Goal: Information Seeking & Learning: Learn about a topic

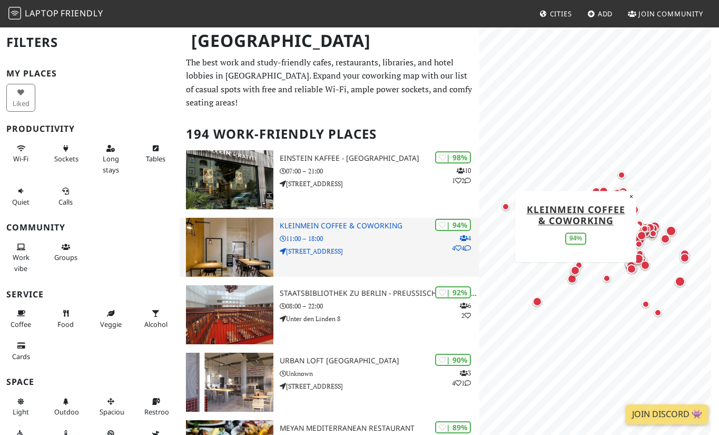
click at [229, 238] on img at bounding box center [229, 247] width 87 height 59
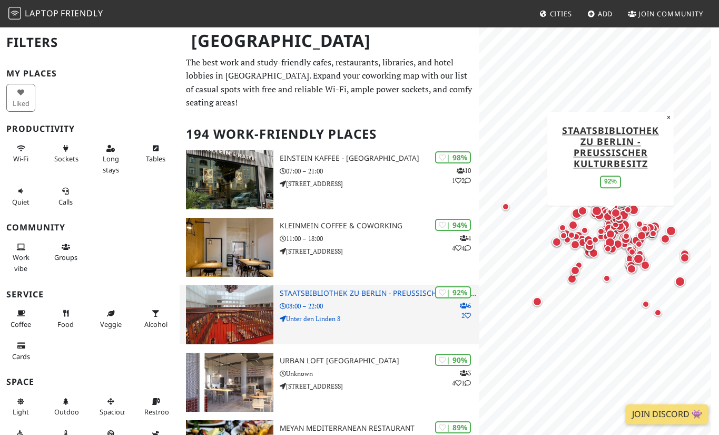
click at [389, 289] on h3 "Staatsbibliothek zu Berlin - Preußischer Kulturbesitz" at bounding box center [380, 293] width 200 height 9
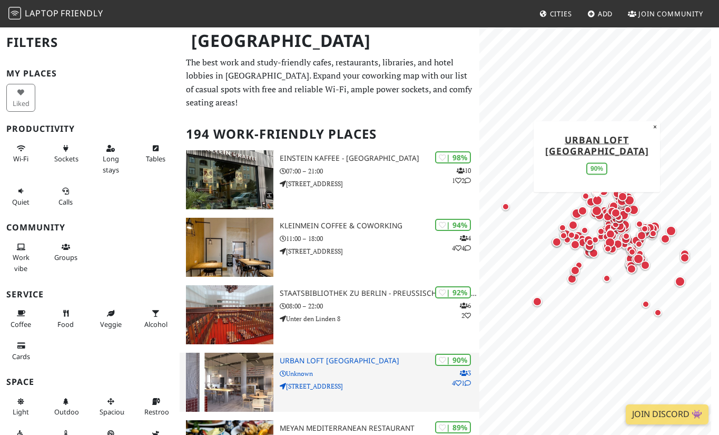
click at [381, 381] on p "[STREET_ADDRESS]" at bounding box center [380, 386] width 200 height 10
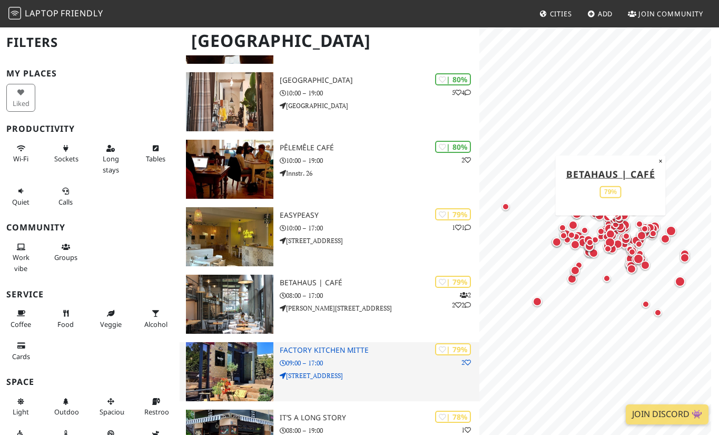
scroll to position [2085, 0]
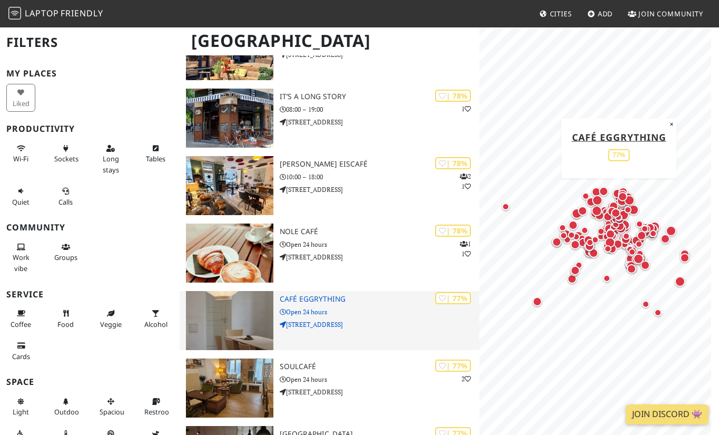
click at [239, 307] on img at bounding box center [229, 320] width 87 height 59
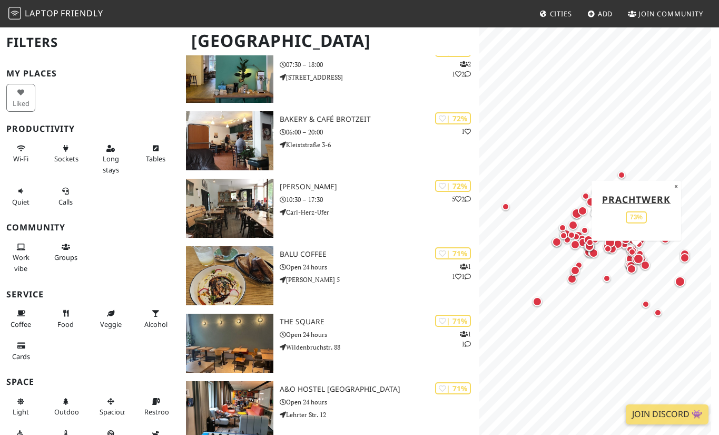
scroll to position [3908, 0]
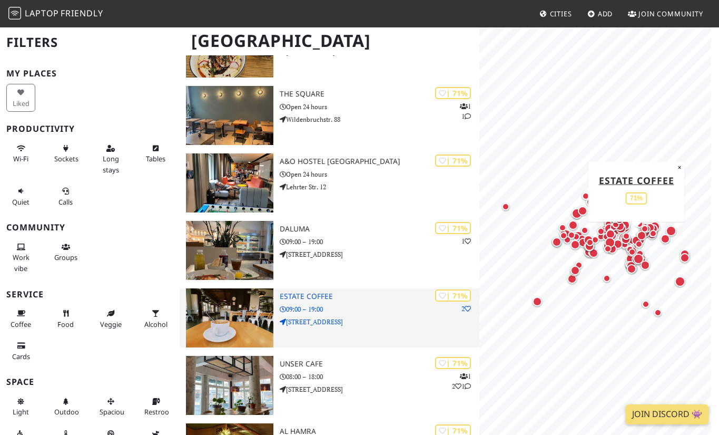
click at [383, 304] on p "09:00 – 19:00" at bounding box center [380, 309] width 200 height 10
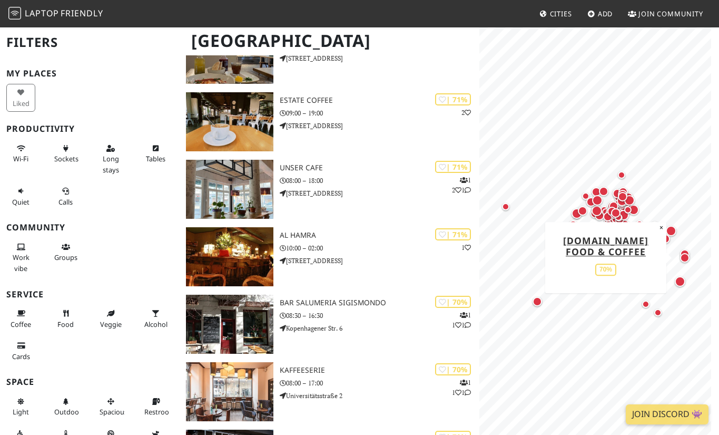
scroll to position [4095, 0]
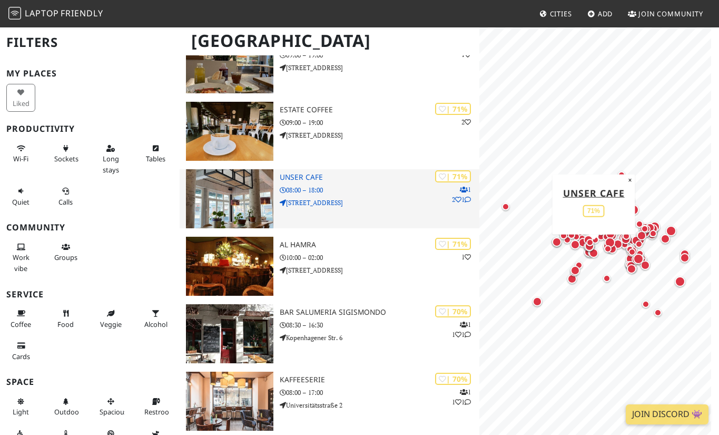
click at [225, 190] on img at bounding box center [229, 198] width 87 height 59
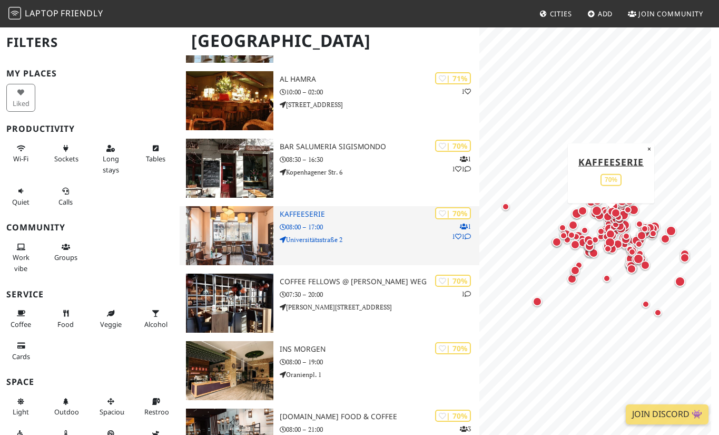
scroll to position [4262, 0]
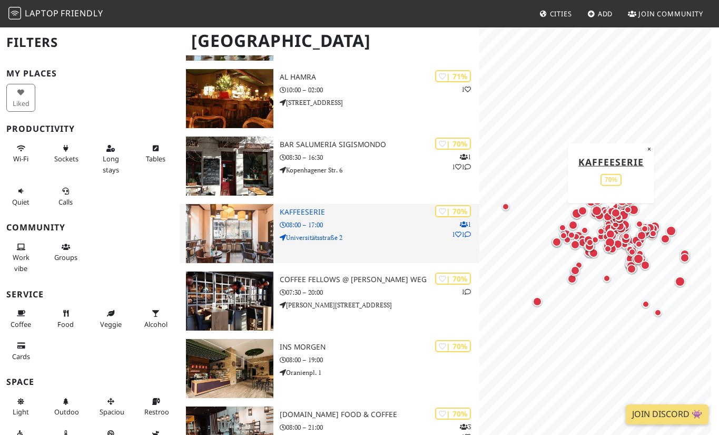
click at [302, 208] on h3 "Kaffeeserie" at bounding box center [380, 212] width 200 height 9
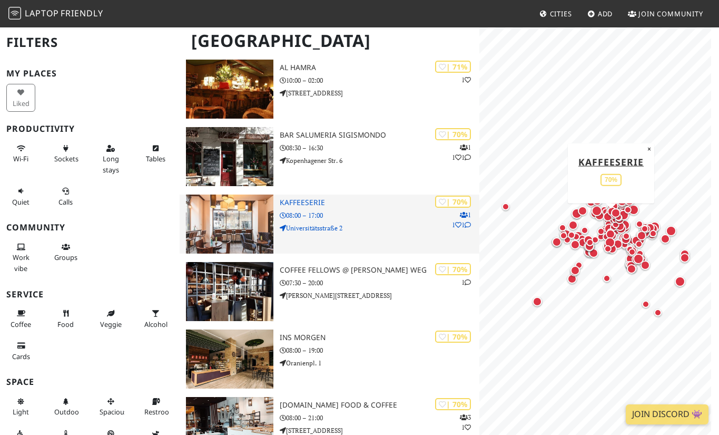
scroll to position [4290, 0]
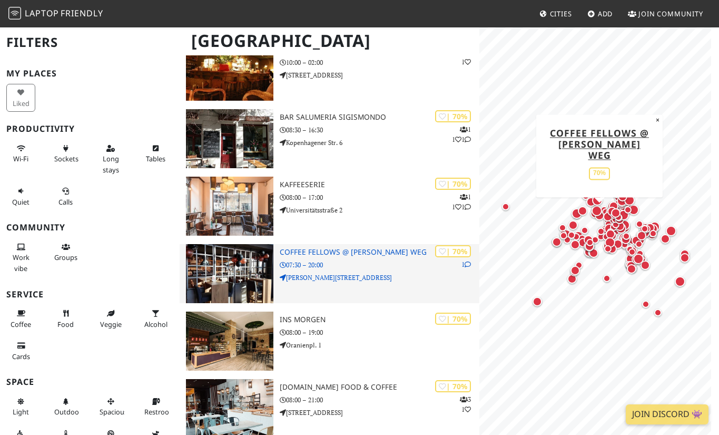
click at [224, 257] on img at bounding box center [229, 273] width 87 height 59
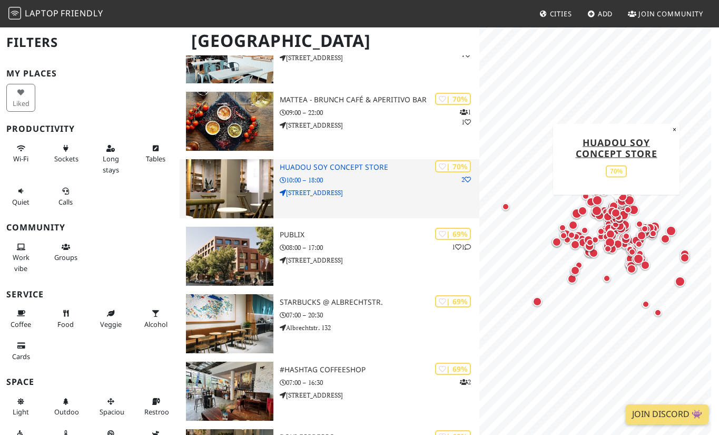
click at [219, 159] on img at bounding box center [229, 188] width 87 height 59
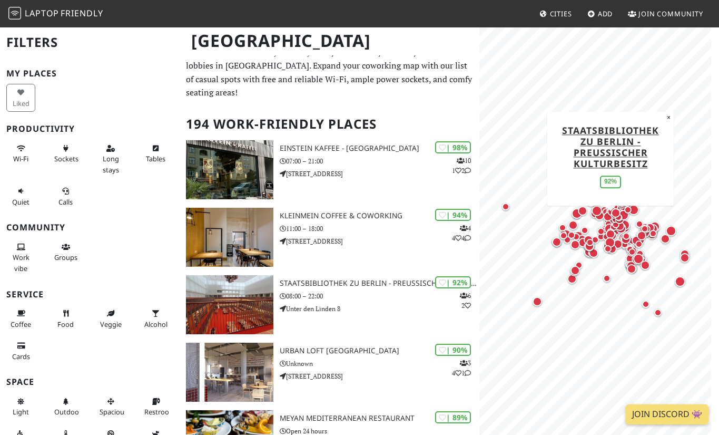
scroll to position [0, 0]
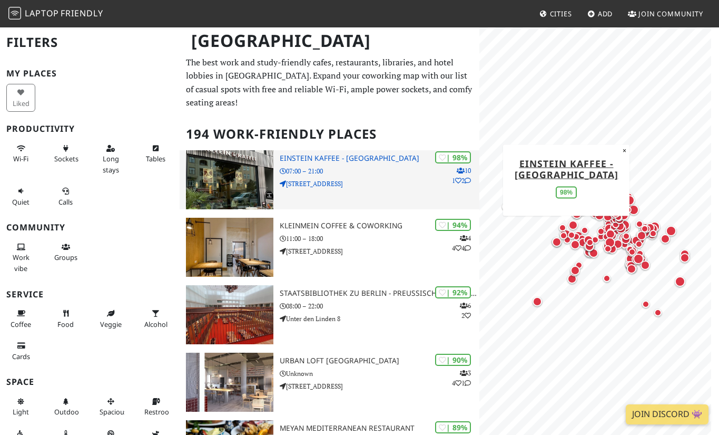
click at [247, 177] on img at bounding box center [229, 179] width 87 height 59
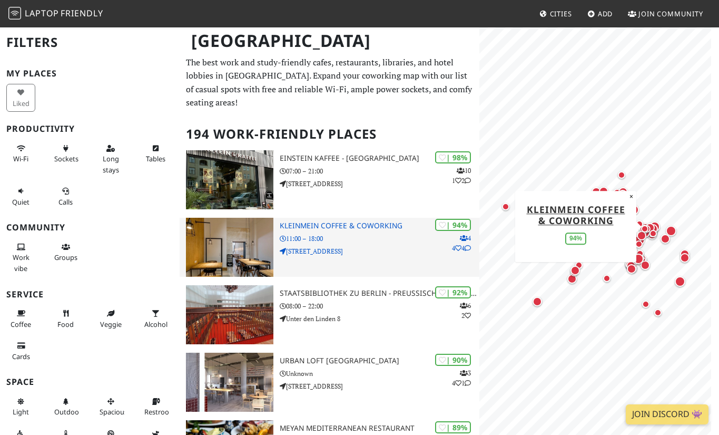
click at [270, 233] on img at bounding box center [229, 247] width 87 height 59
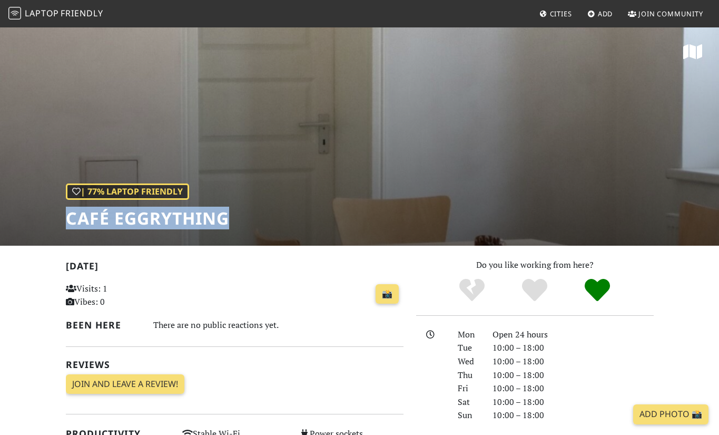
drag, startPoint x: 70, startPoint y: 221, endPoint x: 225, endPoint y: 223, distance: 155.4
click at [225, 223] on div "| 77% Laptop Friendly Café EGGRYTHING" at bounding box center [359, 135] width 719 height 219
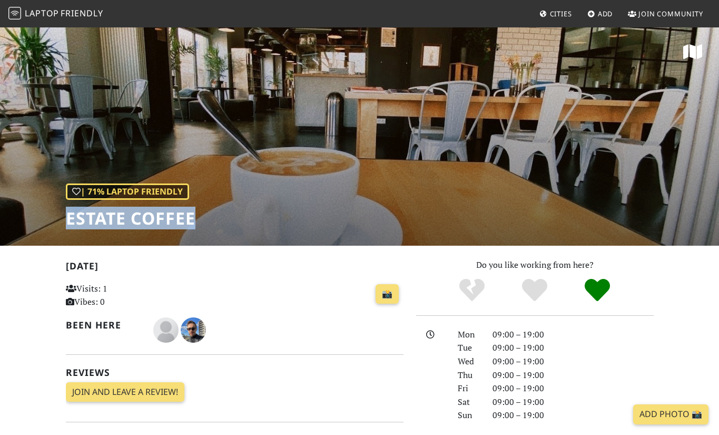
drag, startPoint x: 66, startPoint y: 212, endPoint x: 207, endPoint y: 225, distance: 140.8
click at [207, 225] on div "| 71% Laptop Friendly Estate Coffee" at bounding box center [359, 135] width 719 height 219
copy h1 "Estate Coffee"
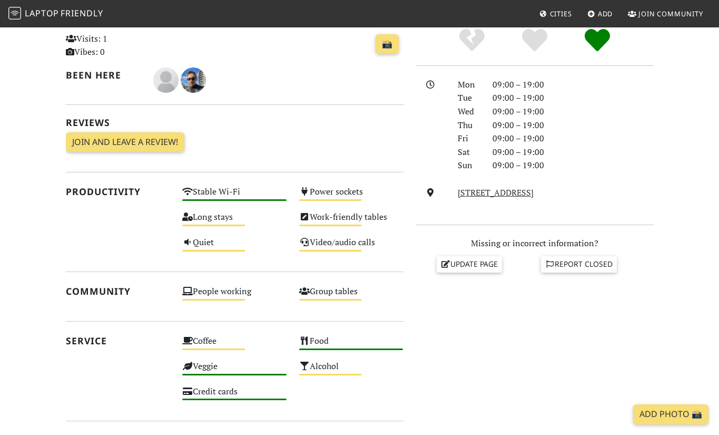
scroll to position [312, 0]
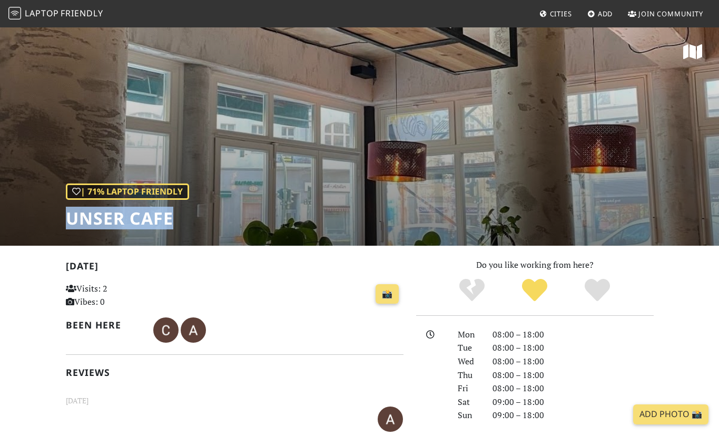
drag, startPoint x: 70, startPoint y: 219, endPoint x: 174, endPoint y: 219, distance: 104.8
click at [174, 219] on h1 "UNSER CAFE" at bounding box center [127, 218] width 123 height 20
copy h1 "UNSER CAFE"
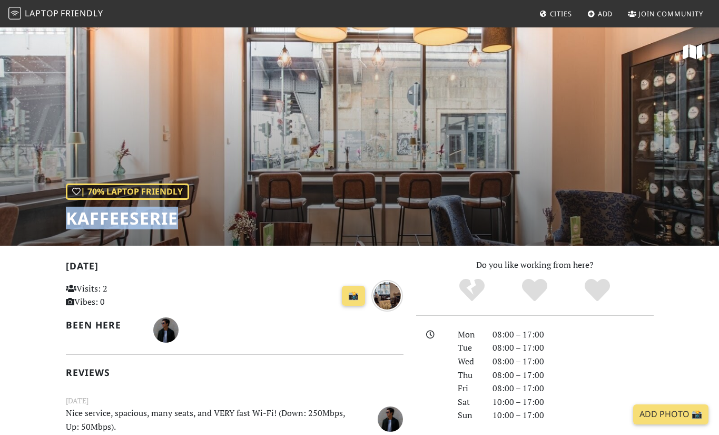
drag, startPoint x: 64, startPoint y: 216, endPoint x: 195, endPoint y: 218, distance: 130.7
click at [195, 218] on div "| 70% Laptop Friendly Kaffeeserie" at bounding box center [359, 135] width 719 height 219
copy h1 "Kaffeeserie"
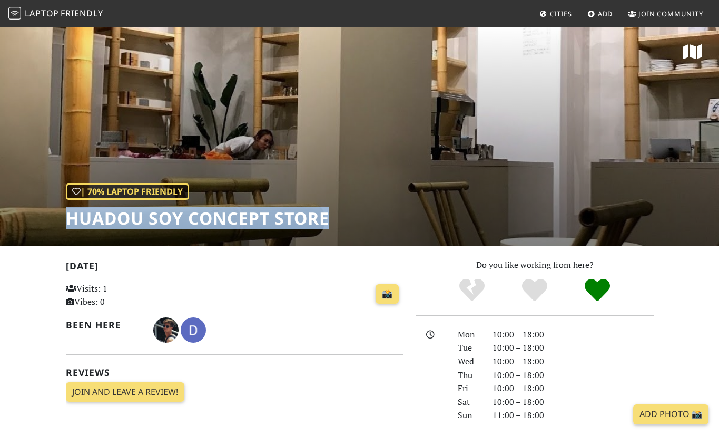
drag, startPoint x: 68, startPoint y: 217, endPoint x: 327, endPoint y: 222, distance: 259.3
click at [327, 222] on h1 "HUADOU Soy Concept Store" at bounding box center [197, 218] width 263 height 20
copy h1 "HUADOU Soy Concept Store"
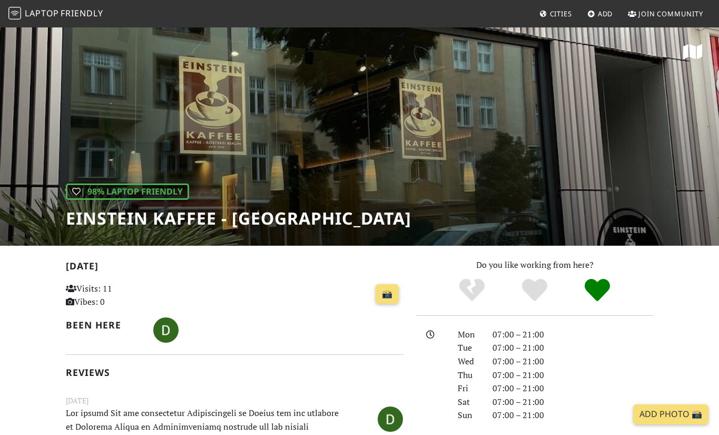
click at [477, 143] on div "| 98% Laptop Friendly Einstein Kaffee - [GEOGRAPHIC_DATA]" at bounding box center [359, 135] width 719 height 219
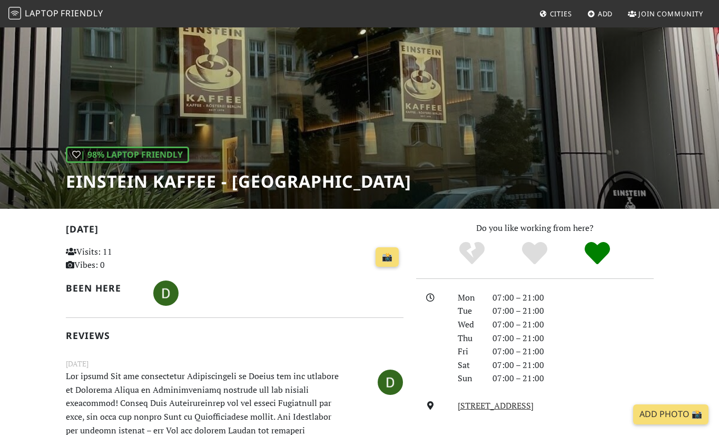
scroll to position [37, 0]
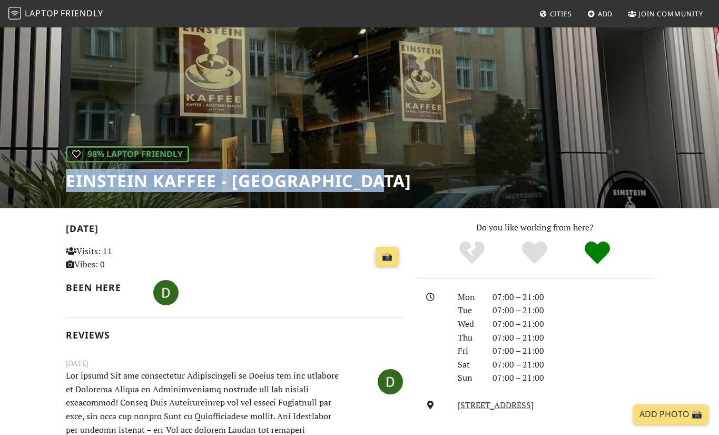
drag, startPoint x: 112, startPoint y: 175, endPoint x: 446, endPoint y: 175, distance: 334.0
click at [446, 175] on div "| 98% Laptop Friendly Einstein Kaffee - [GEOGRAPHIC_DATA]" at bounding box center [359, 98] width 719 height 219
copy h1 "Einstein Kaffee - Charlottenburg"
